Goal: Complete application form: Complete application form

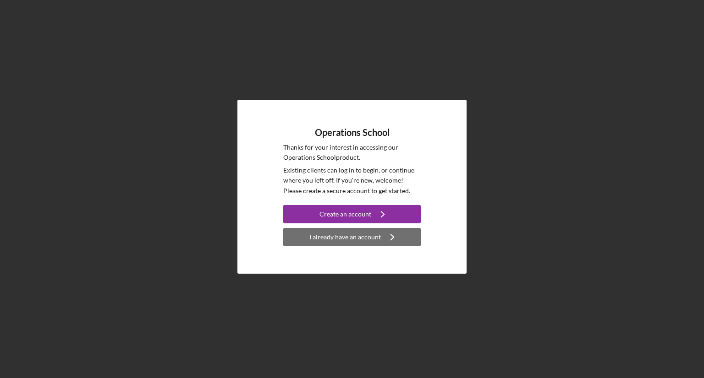
click at [383, 237] on icon "Icon/Navigate" at bounding box center [392, 237] width 23 height 23
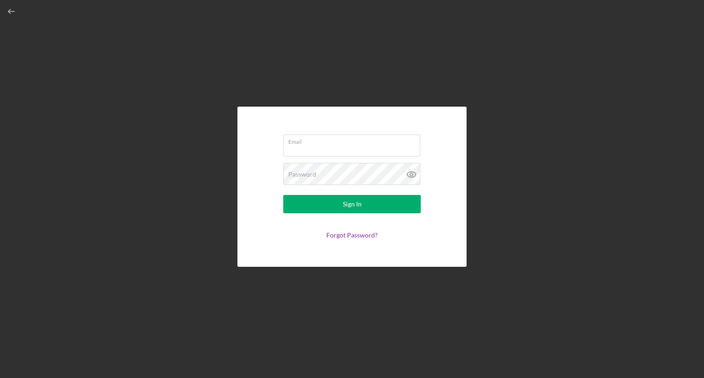
type input "[PERSON_NAME][EMAIL_ADDRESS][DOMAIN_NAME]"
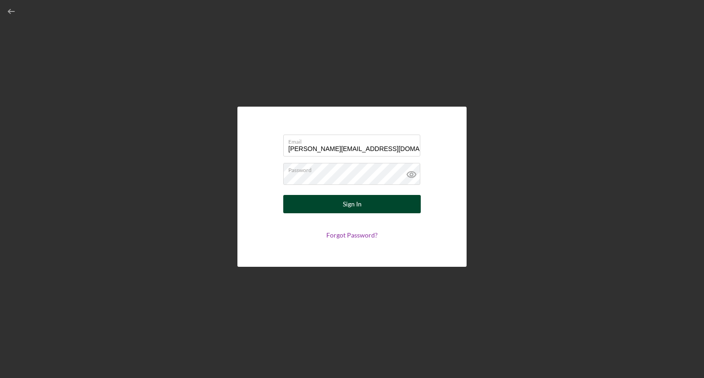
click at [370, 201] on button "Sign In" at bounding box center [351, 204] width 137 height 18
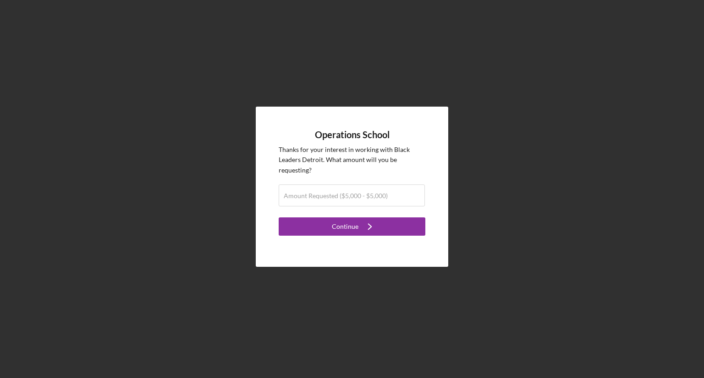
click at [528, 235] on div "Operations School Thanks for your interest in working with [DEMOGRAPHIC_DATA] L…" at bounding box center [352, 187] width 695 height 374
